Goal: Entertainment & Leisure: Consume media (video, audio)

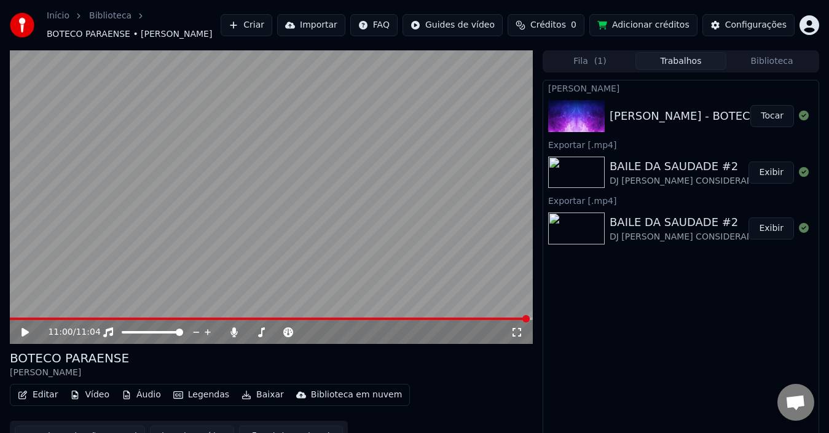
click at [33, 393] on button "Editar" at bounding box center [38, 395] width 50 height 17
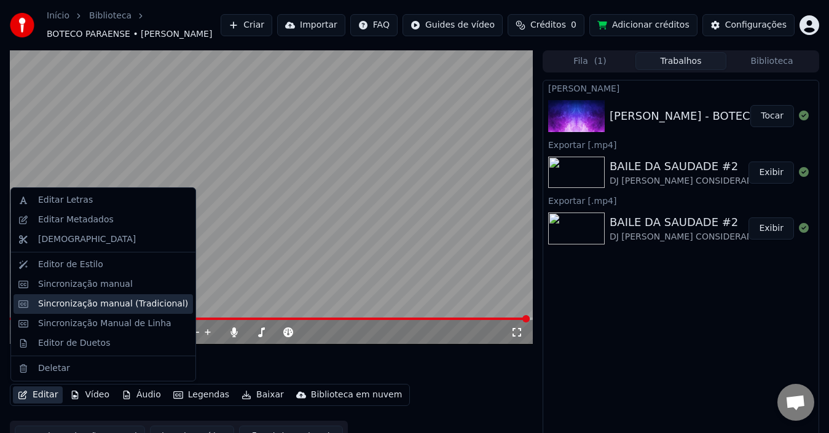
click at [104, 297] on div "Sincronização manual (Tradicional)" at bounding box center [103, 304] width 179 height 20
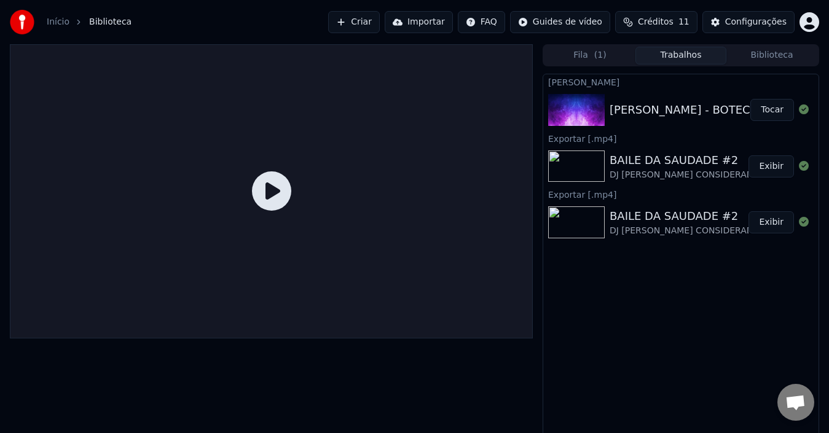
click at [774, 114] on button "Tocar" at bounding box center [772, 110] width 44 height 22
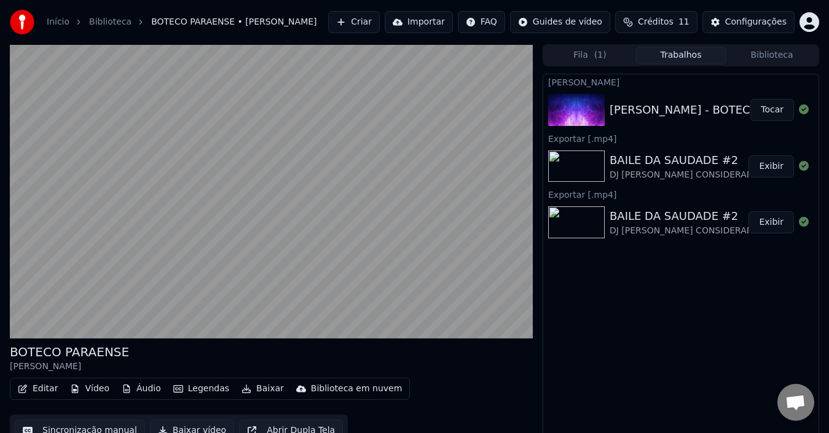
click at [235, 330] on video at bounding box center [271, 191] width 523 height 294
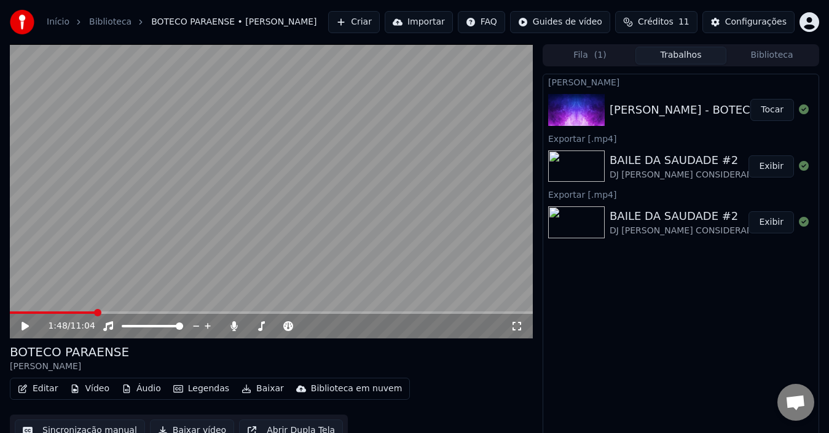
click at [41, 388] on button "Editar" at bounding box center [38, 388] width 50 height 17
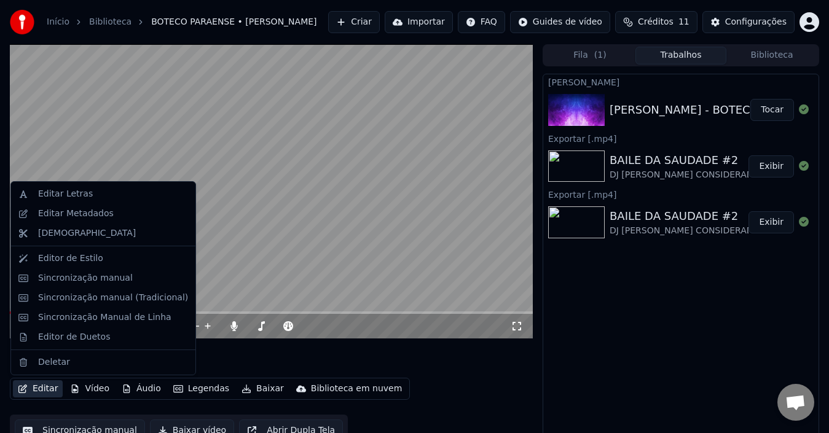
click at [23, 391] on icon "button" at bounding box center [23, 389] width 10 height 9
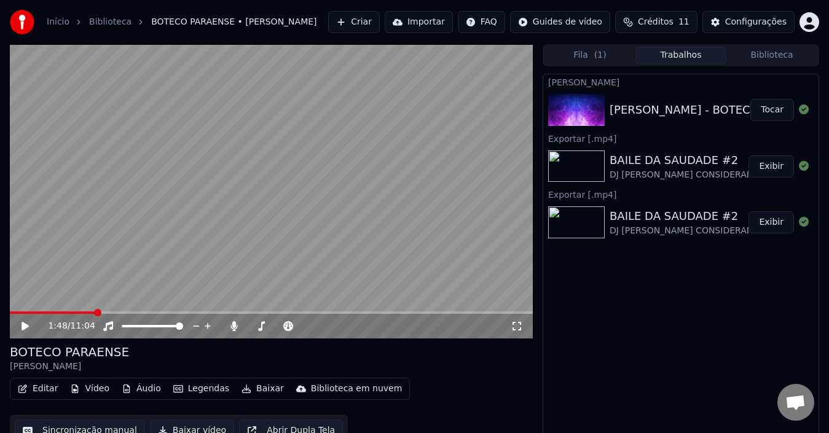
click at [23, 391] on icon "button" at bounding box center [23, 389] width 10 height 9
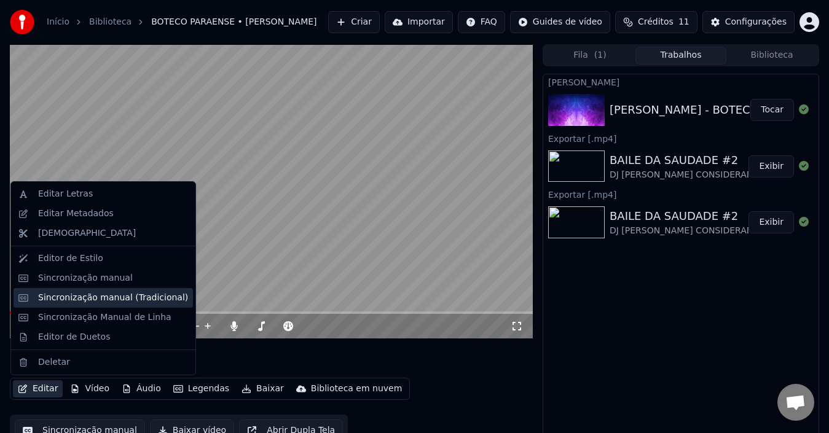
click at [104, 293] on div "Sincronização manual (Tradicional)" at bounding box center [113, 298] width 150 height 12
